Goal: Information Seeking & Learning: Learn about a topic

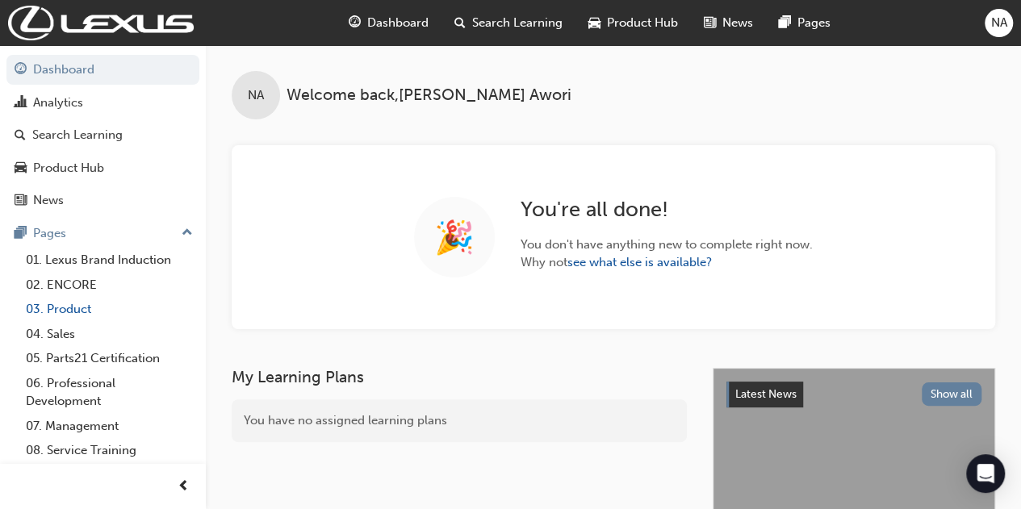
click at [66, 310] on link "03. Product" at bounding box center [109, 309] width 180 height 25
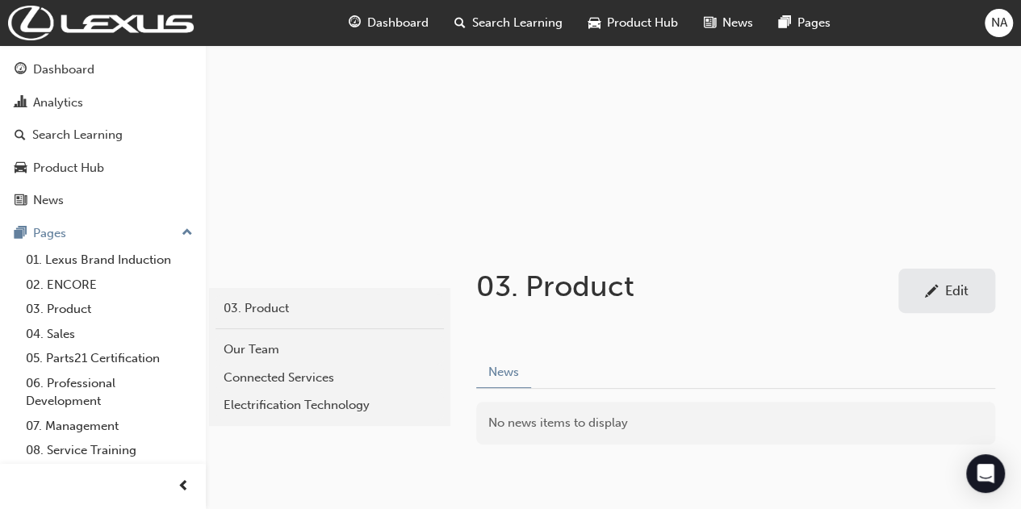
scroll to position [158, 0]
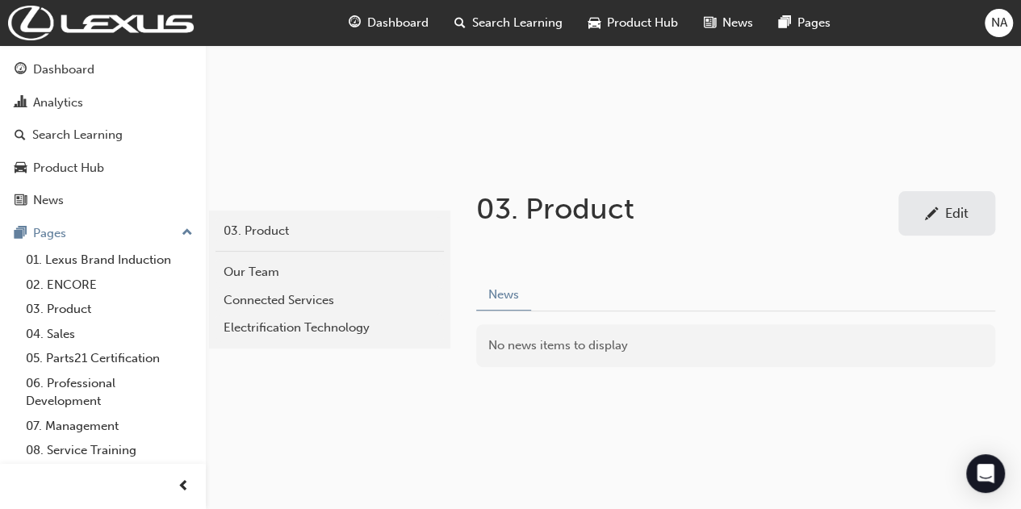
click at [636, 26] on span "Product Hub" at bounding box center [642, 23] width 71 height 19
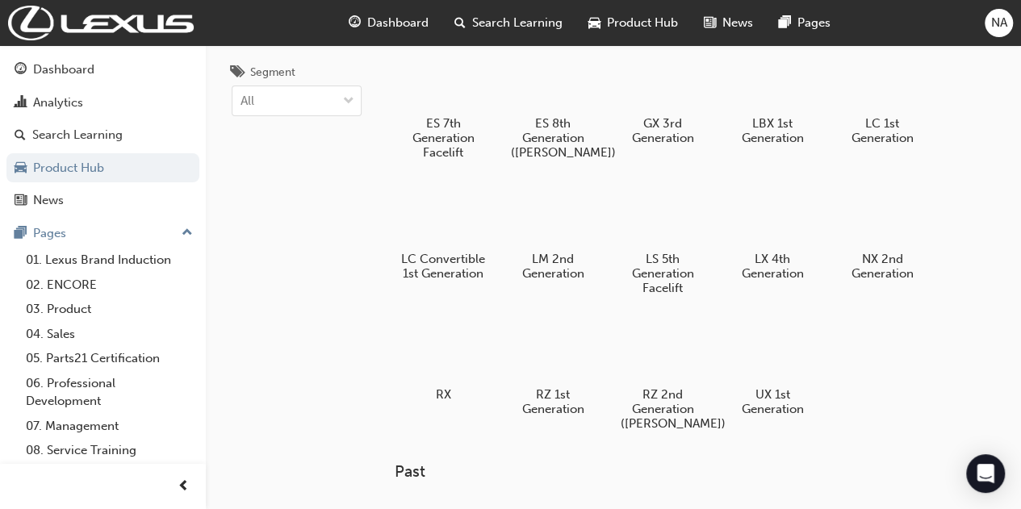
scroll to position [61, 0]
click at [442, 393] on h5 "RX" at bounding box center [443, 395] width 90 height 15
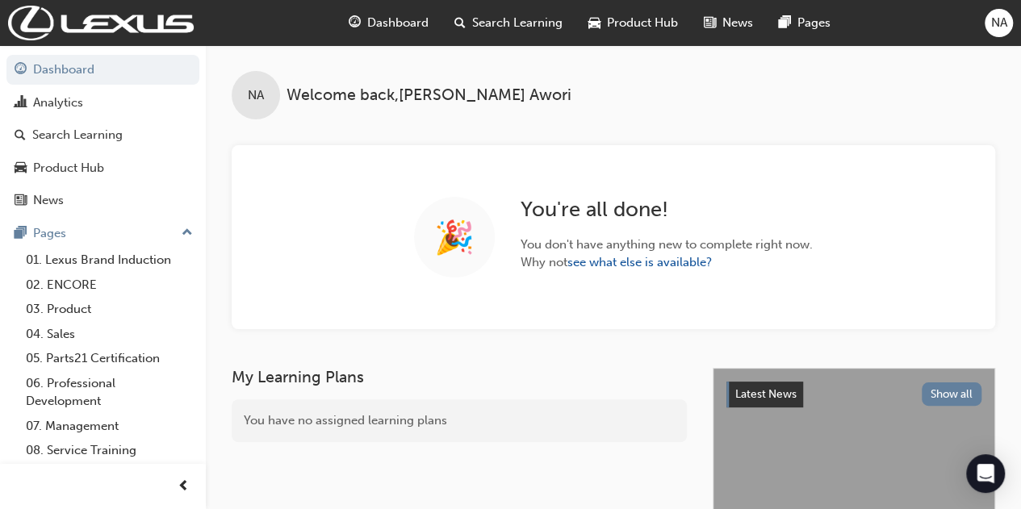
click at [630, 23] on span "Product Hub" at bounding box center [642, 23] width 71 height 19
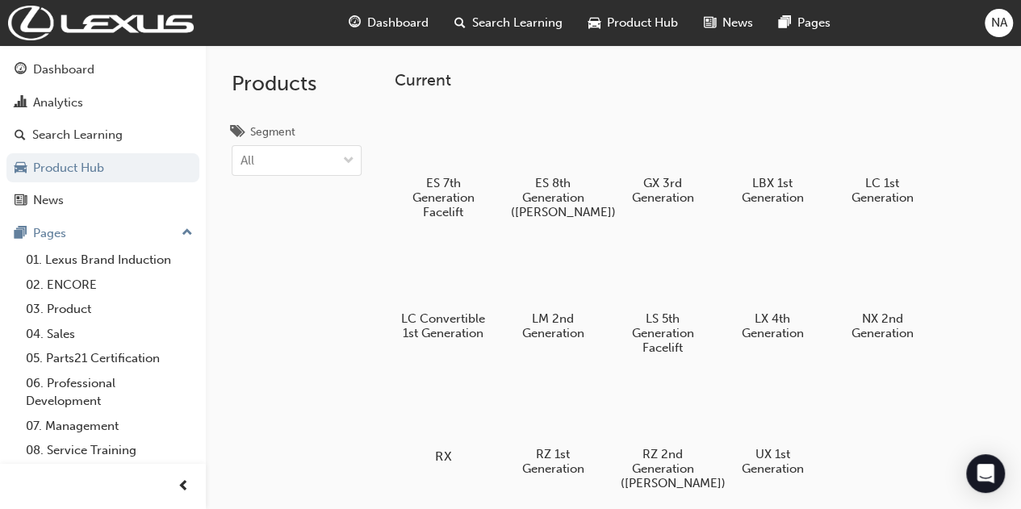
click at [470, 405] on div at bounding box center [443, 410] width 90 height 64
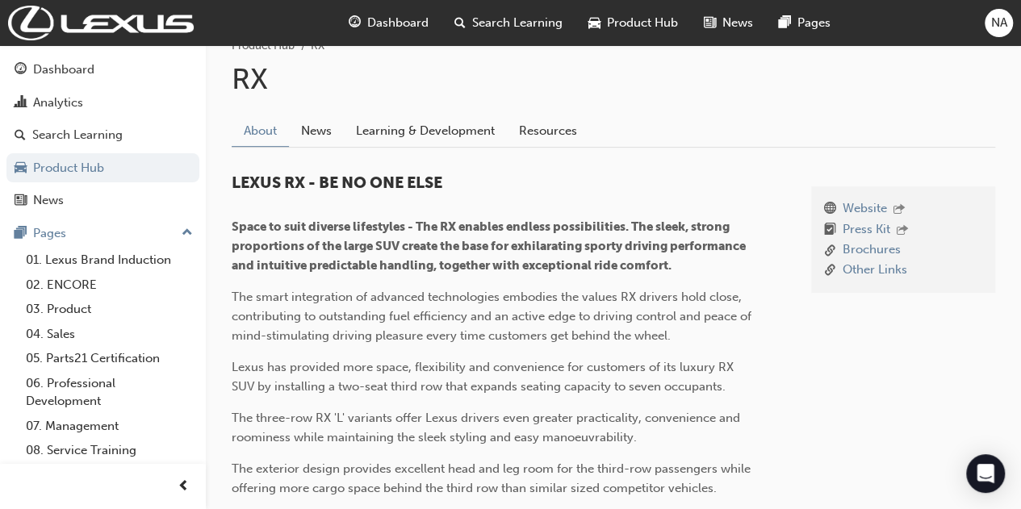
scroll to position [312, 0]
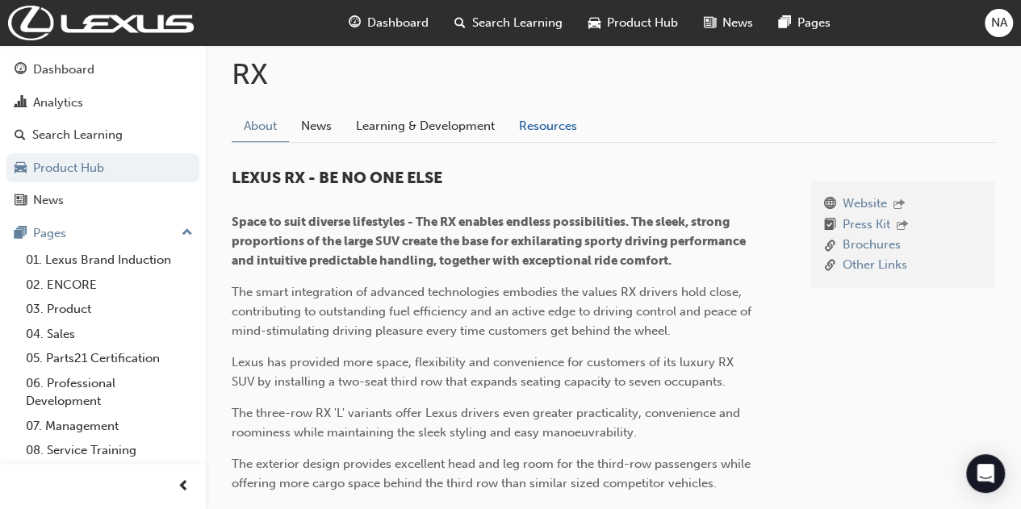
click at [583, 117] on link "Resources" at bounding box center [548, 126] width 82 height 31
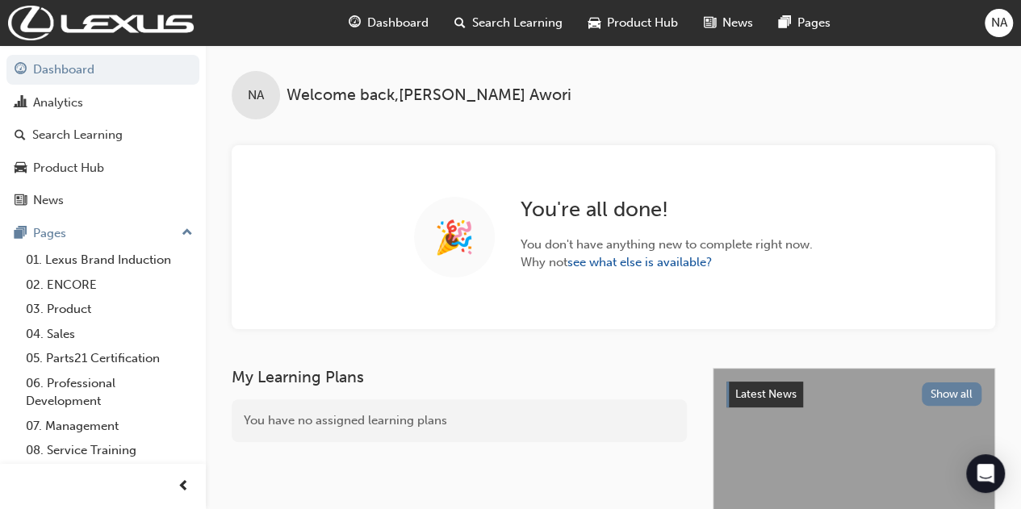
click at [612, 21] on span "Product Hub" at bounding box center [642, 23] width 71 height 19
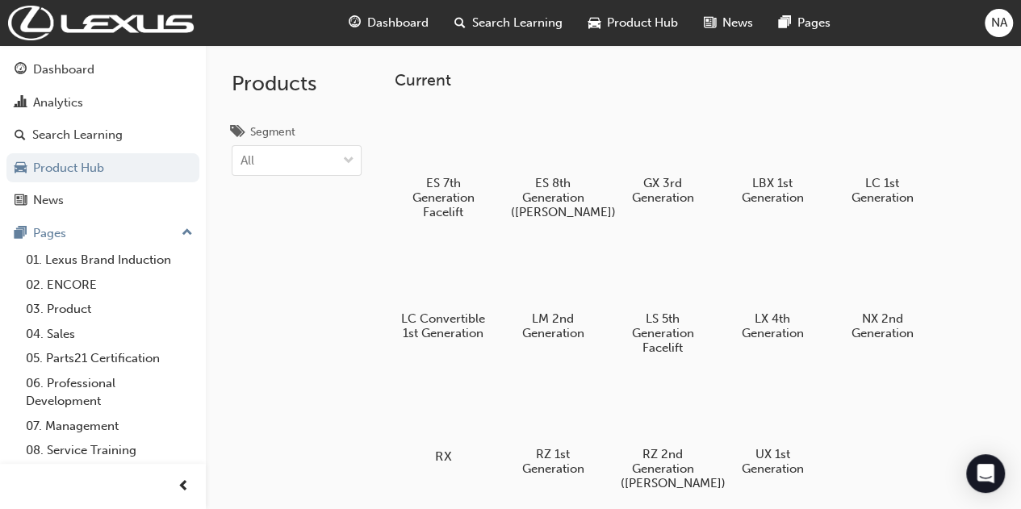
click at [456, 409] on div at bounding box center [443, 410] width 90 height 64
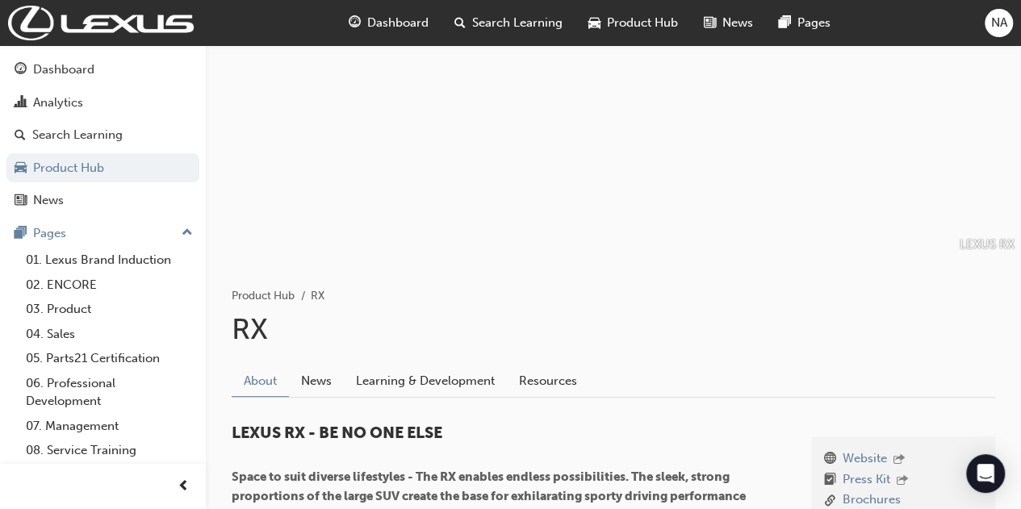
scroll to position [55, 0]
click at [442, 393] on link "Learning & Development" at bounding box center [425, 383] width 163 height 31
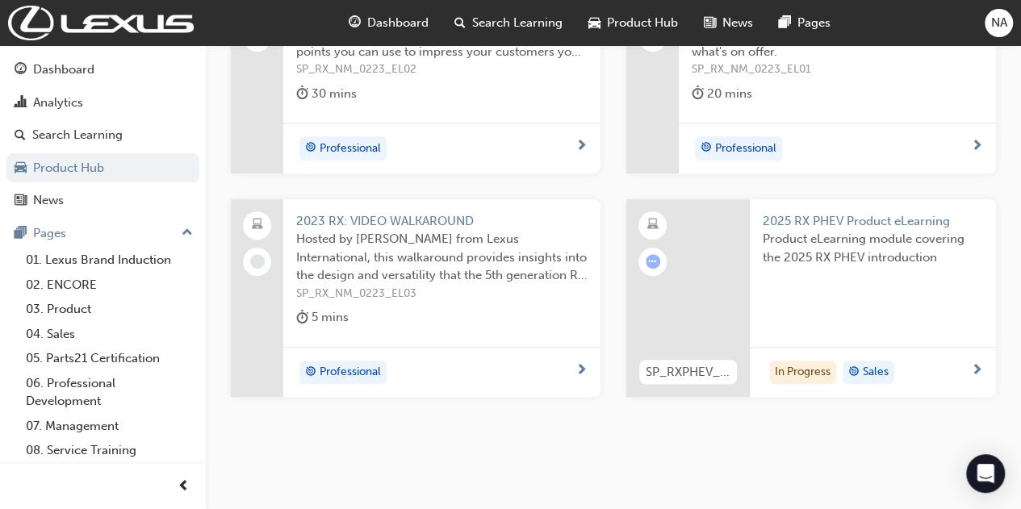
scroll to position [495, 0]
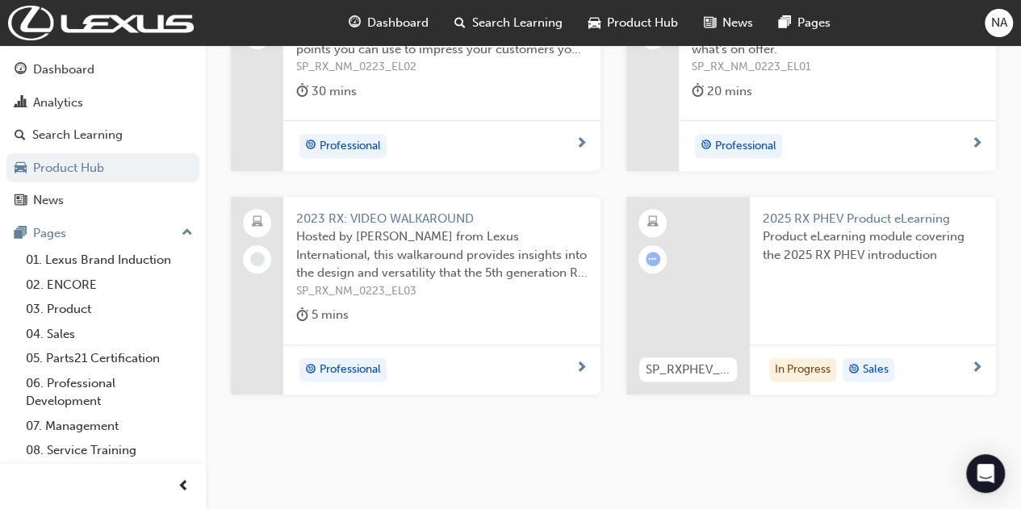
click at [895, 216] on span "2025 RX PHEV Product eLearning" at bounding box center [873, 219] width 220 height 19
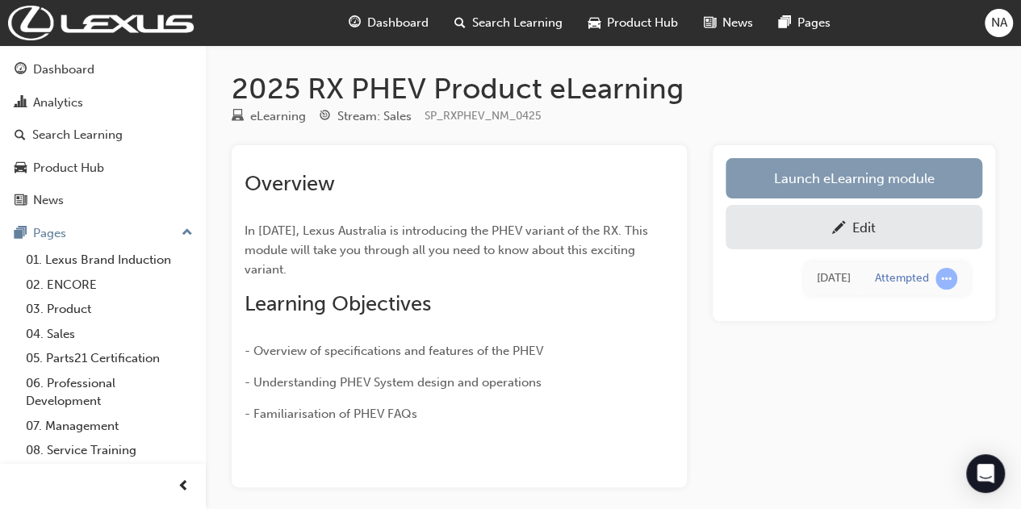
click at [927, 166] on link "Launch eLearning module" at bounding box center [854, 178] width 257 height 40
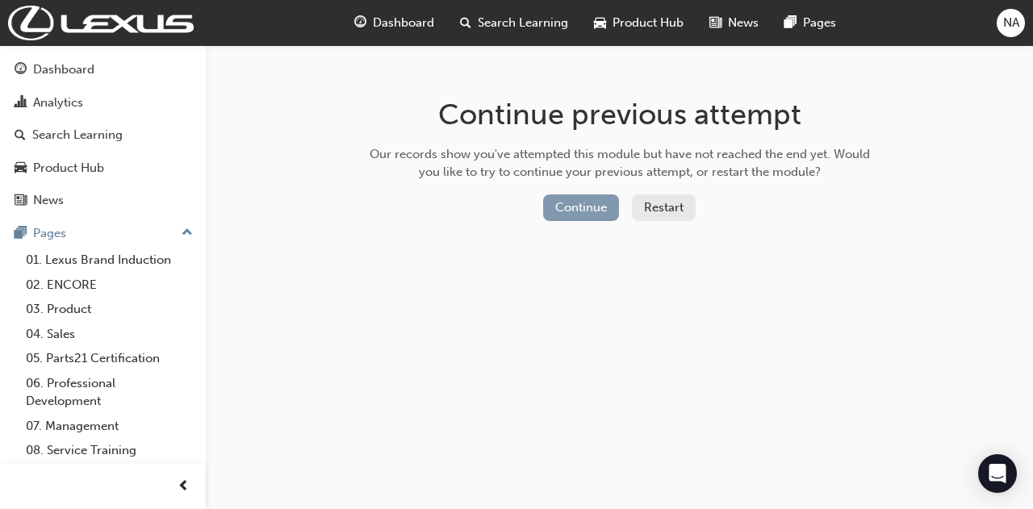
click at [580, 211] on button "Continue" at bounding box center [581, 208] width 76 height 27
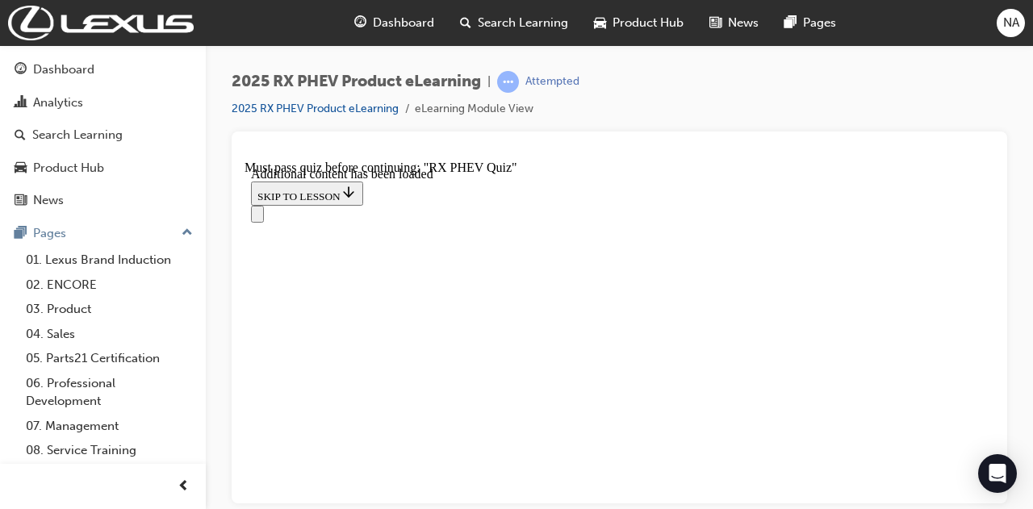
scroll to position [2096, 0]
